Goal: Task Accomplishment & Management: Complete application form

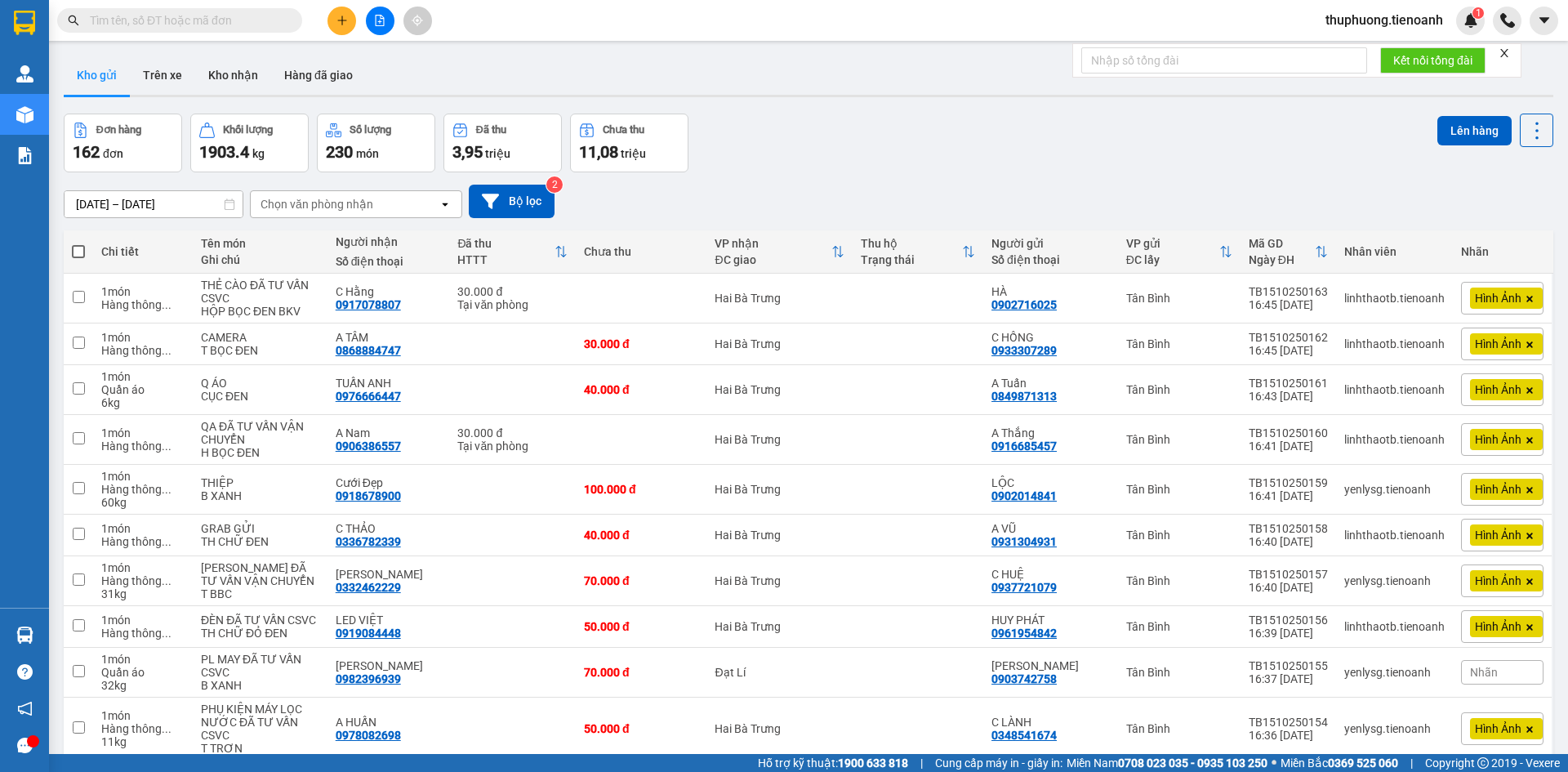
click at [204, 16] on input "text" at bounding box center [186, 21] width 193 height 18
paste input "0918107590"
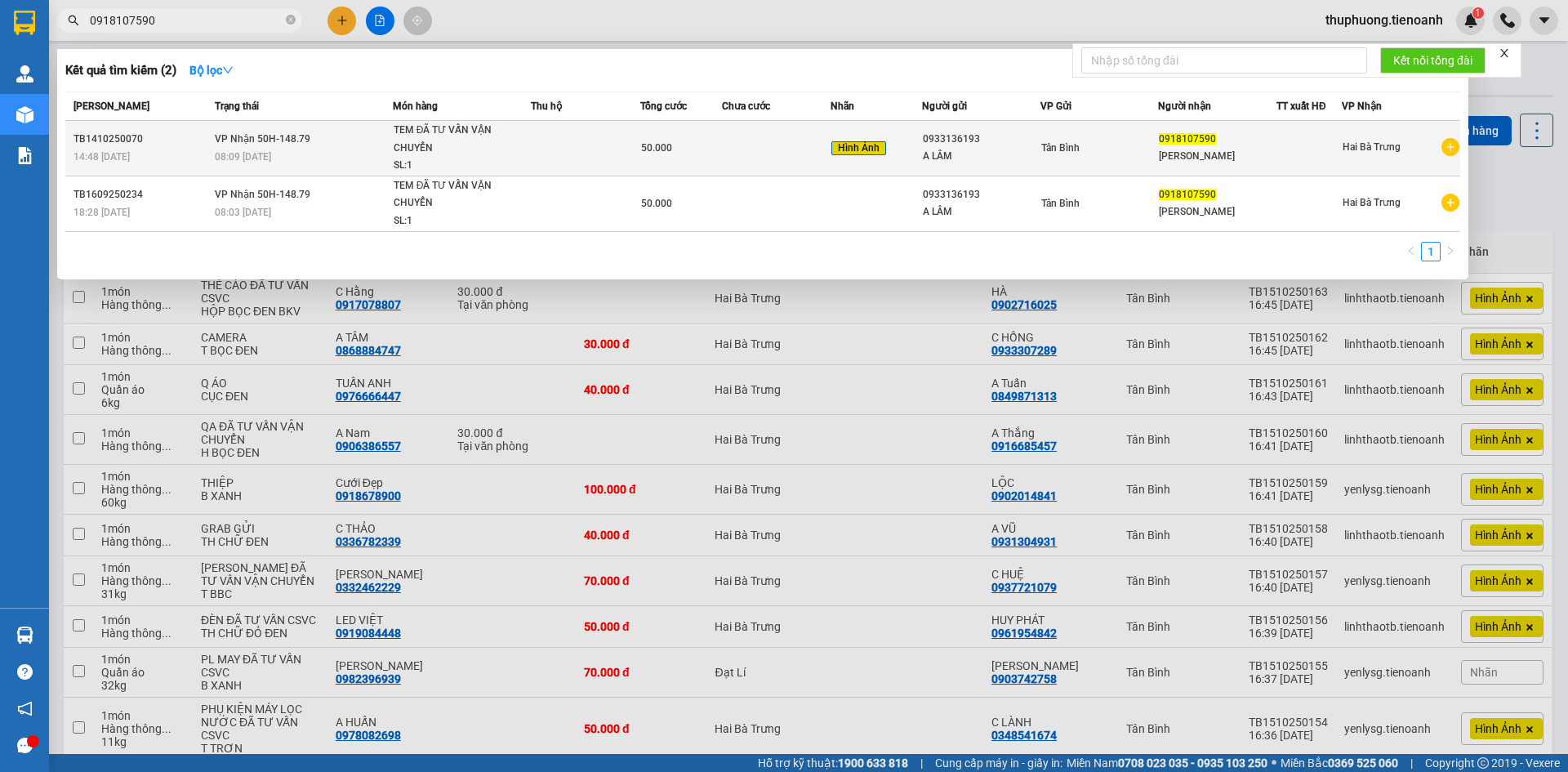
type input "0918107590"
click at [648, 152] on span "50.000" at bounding box center [657, 148] width 31 height 12
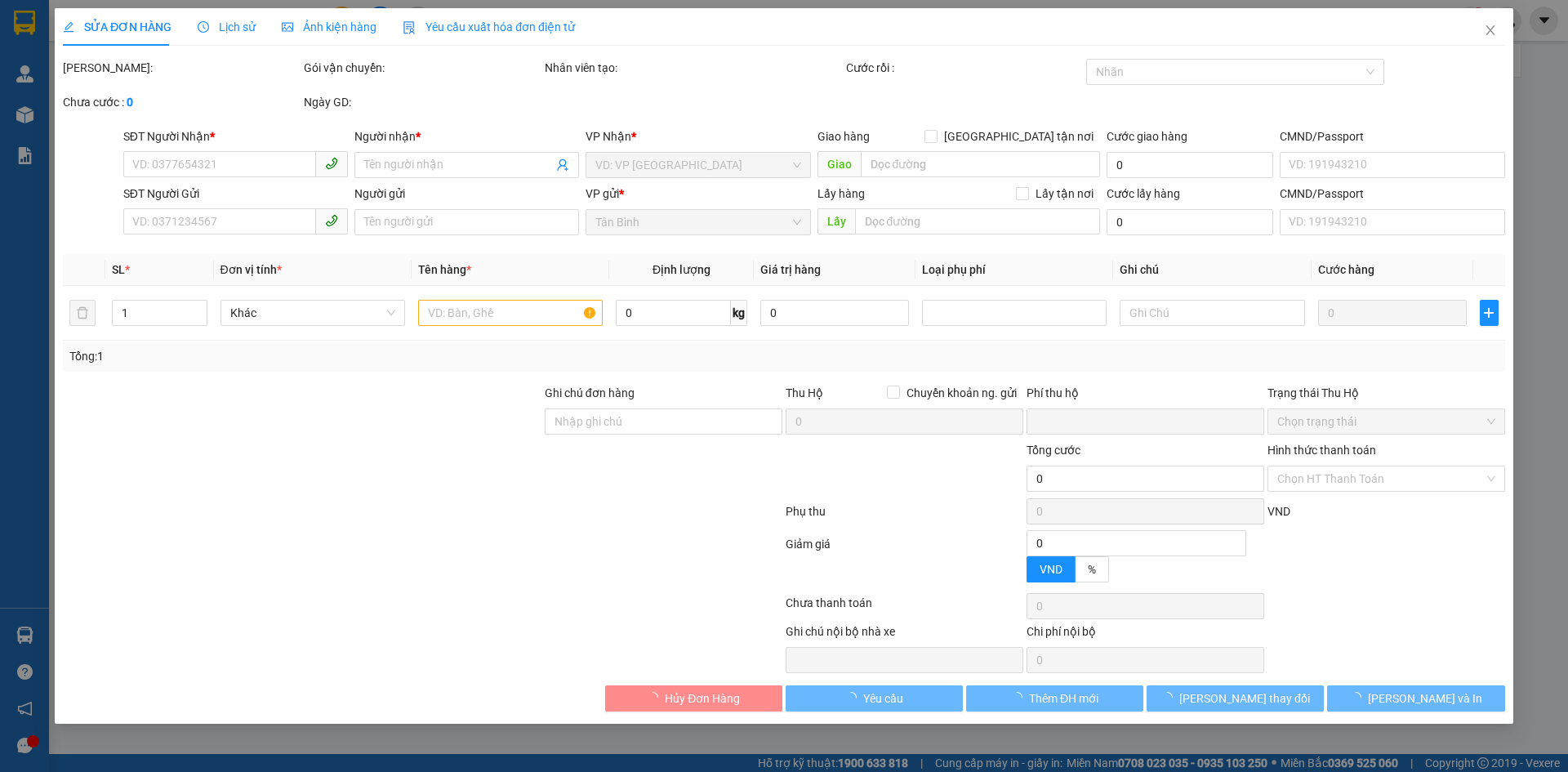
type input "0918107590"
type input "[PERSON_NAME]"
type input "0933136193"
type input "A LÂM"
type input "0"
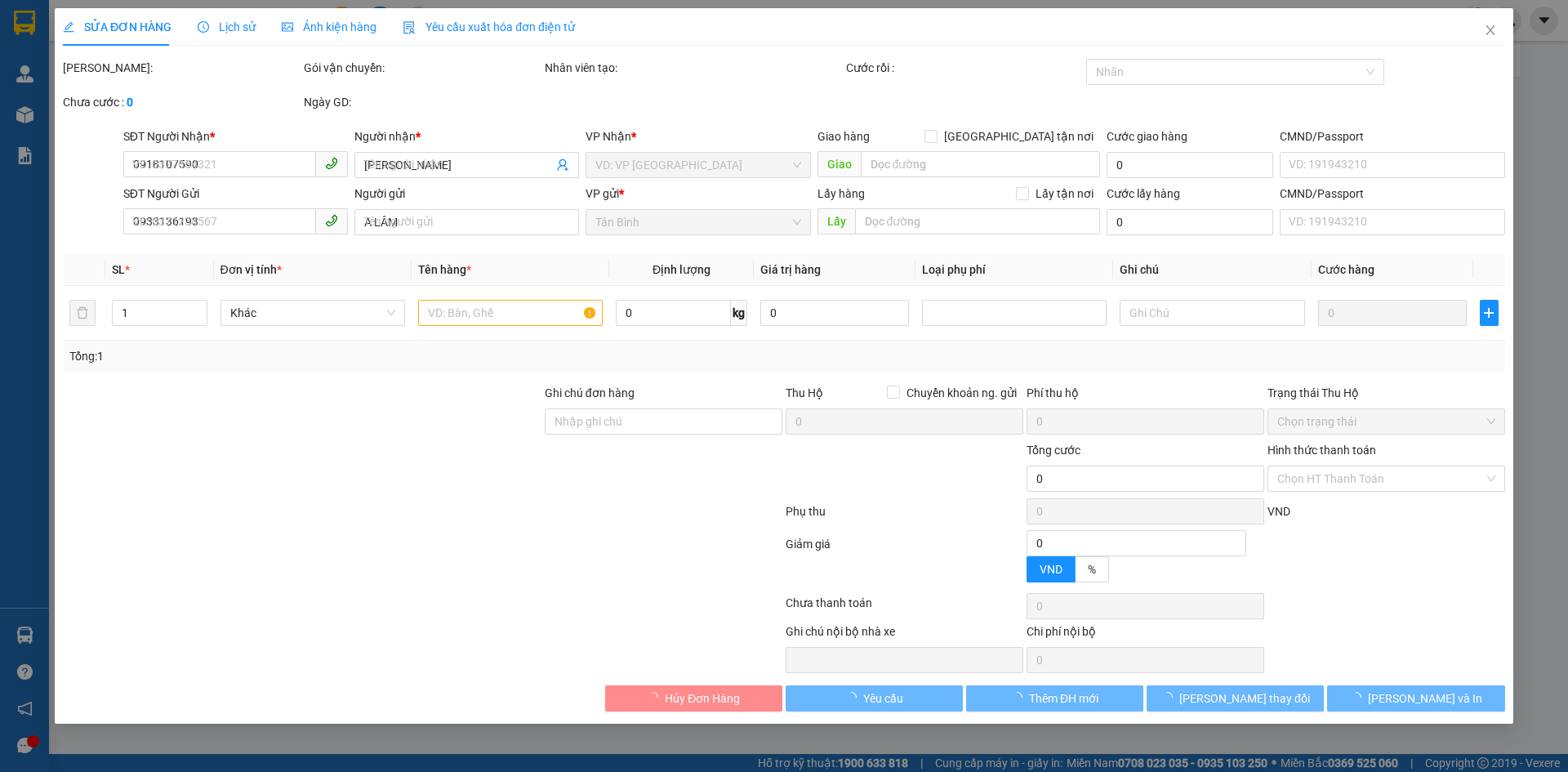
type input "50.000"
